Goal: Navigation & Orientation: Find specific page/section

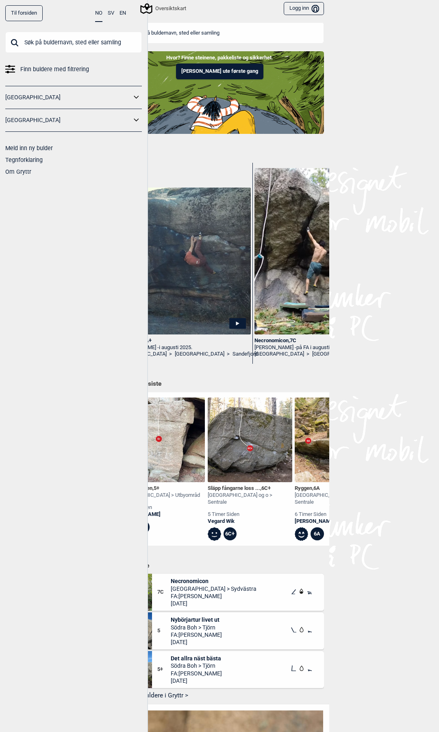
click at [308, 14] on button "Logg inn Bruker" at bounding box center [304, 8] width 40 height 13
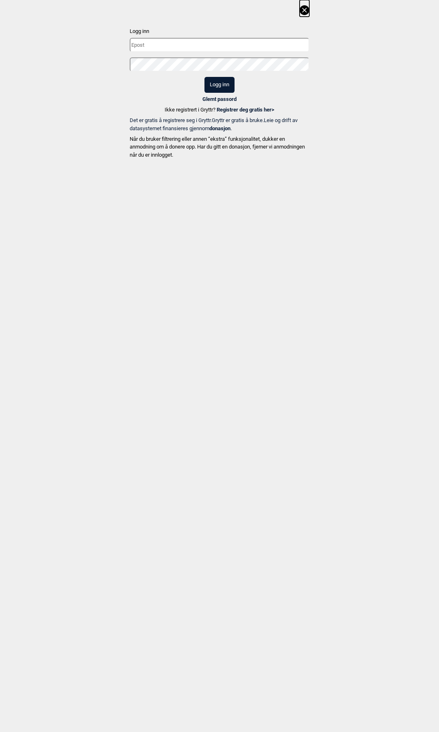
click at [251, 48] on input "text" at bounding box center [220, 45] width 180 height 14
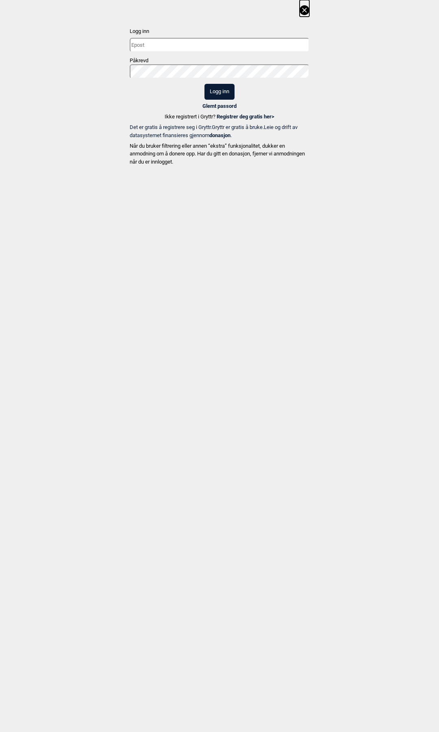
type input "[PERSON_NAME][EMAIL_ADDRESS][DOMAIN_NAME]"
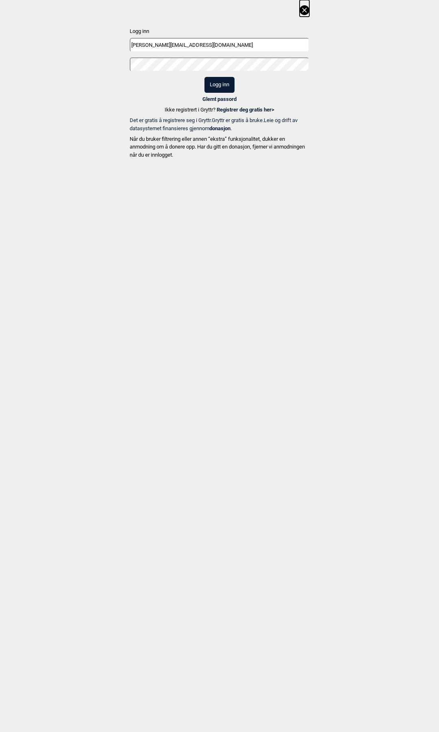
click at [225, 85] on button "Logg inn" at bounding box center [220, 85] width 30 height 16
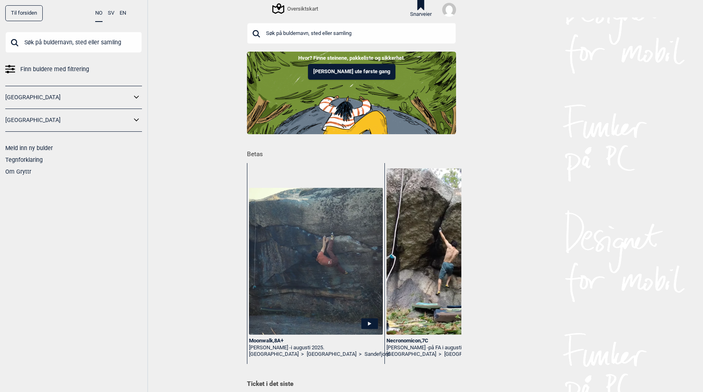
click at [439, 14] on img at bounding box center [449, 10] width 14 height 14
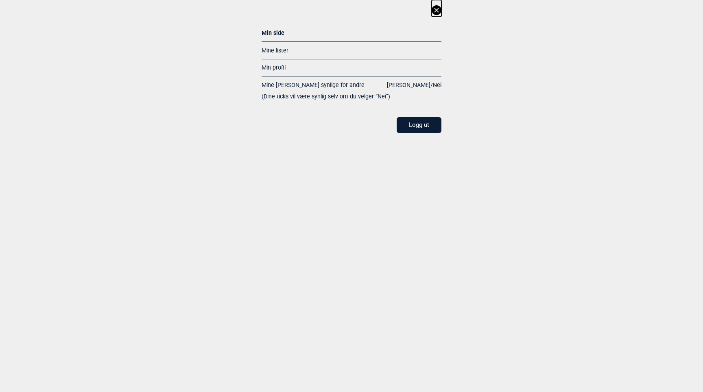
click at [280, 50] on link "Mine lister" at bounding box center [275, 50] width 27 height 7
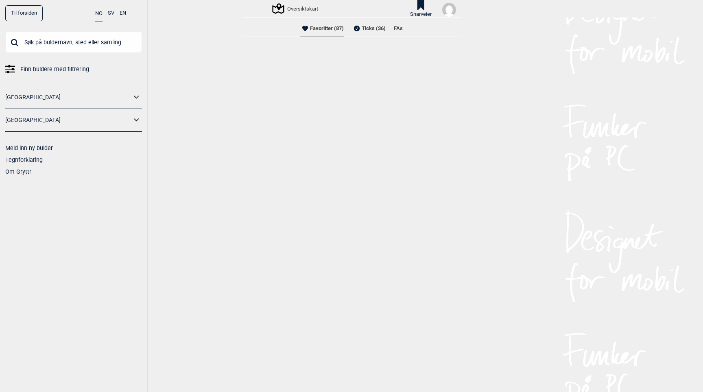
click at [113, 44] on input "text" at bounding box center [73, 42] width 137 height 21
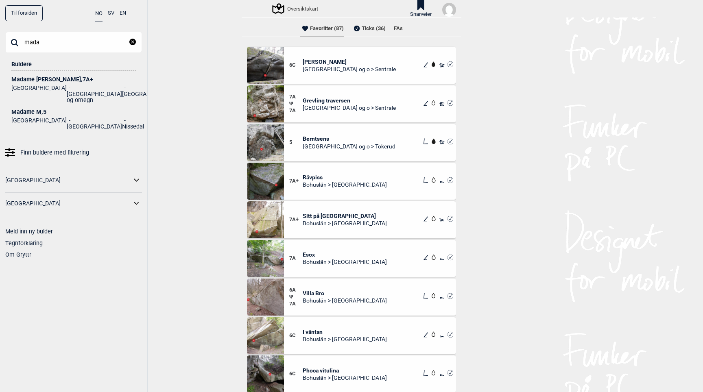
type input "mada"
click at [50, 79] on div "Madame Forte , 7A+" at bounding box center [73, 79] width 124 height 6
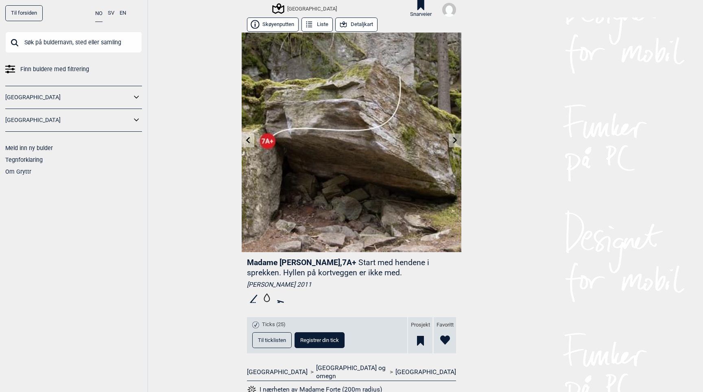
click at [245, 143] on icon at bounding box center [248, 140] width 7 height 7
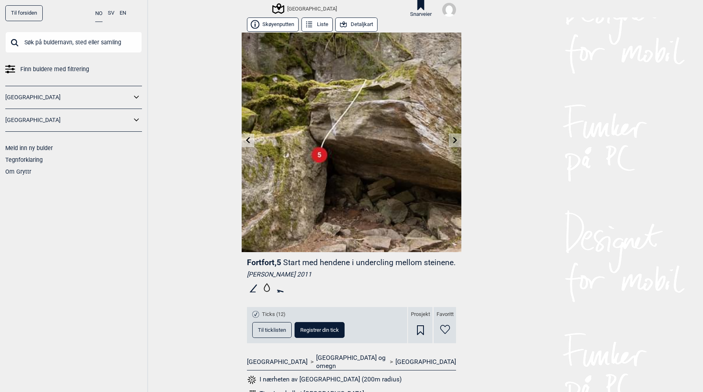
click at [439, 140] on icon at bounding box center [455, 140] width 7 height 7
